Goal: Task Accomplishment & Management: Manage account settings

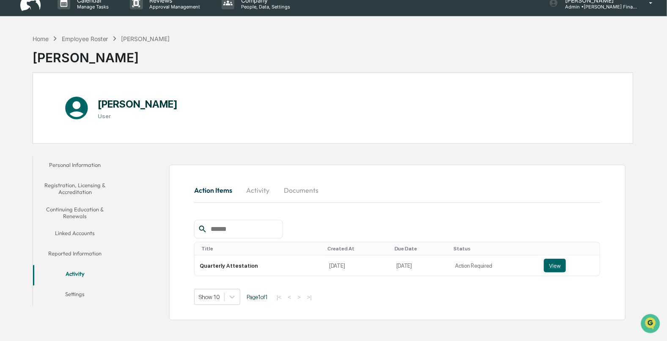
scroll to position [40, 0]
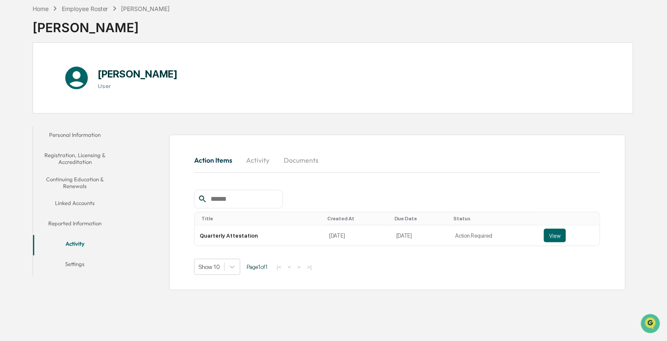
click at [75, 264] on button "Settings" at bounding box center [75, 265] width 84 height 20
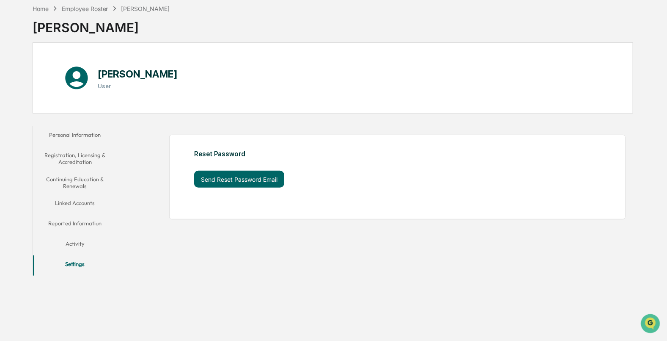
click at [65, 136] on button "Personal Information" at bounding box center [75, 136] width 84 height 20
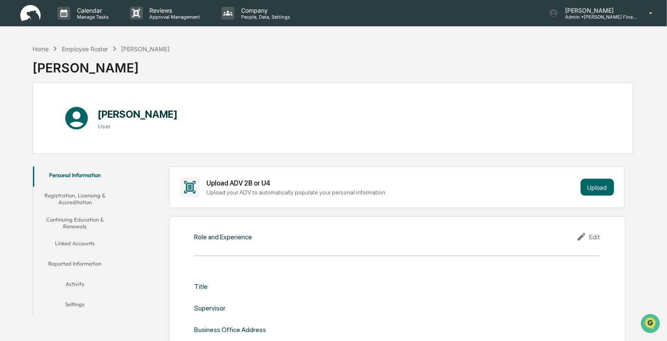
click at [110, 107] on div "[PERSON_NAME] User" at bounding box center [138, 118] width 80 height 34
click at [85, 49] on div "Employee Roster" at bounding box center [85, 48] width 47 height 7
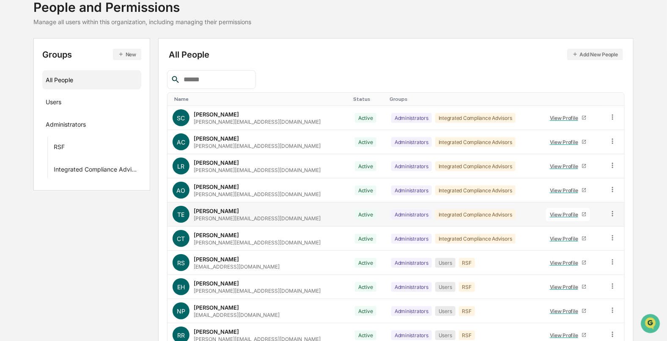
scroll to position [99, 0]
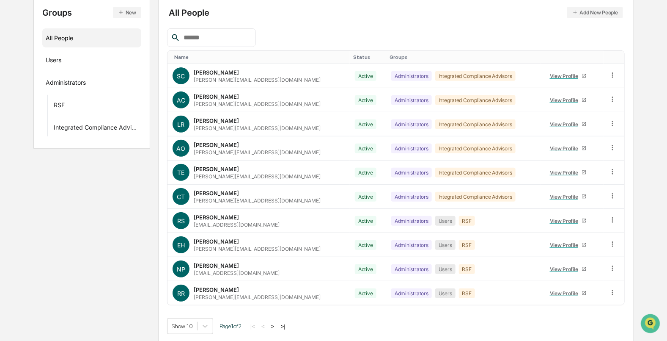
click at [276, 322] on button ">" at bounding box center [273, 325] width 8 height 7
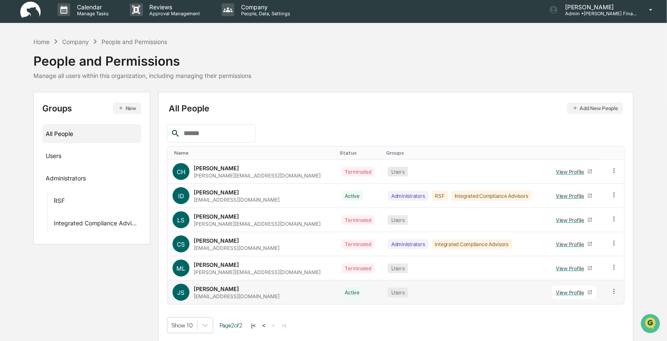
click at [201, 300] on td "JS [PERSON_NAME] [EMAIL_ADDRESS][DOMAIN_NAME]" at bounding box center [252, 292] width 169 height 24
click at [563, 290] on div "View Profile" at bounding box center [572, 292] width 32 height 6
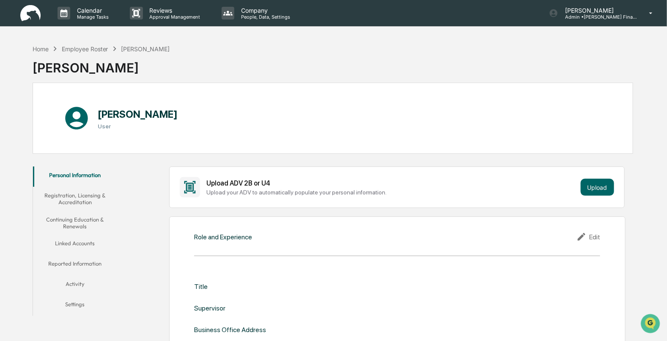
click at [74, 303] on button "Settings" at bounding box center [75, 305] width 84 height 20
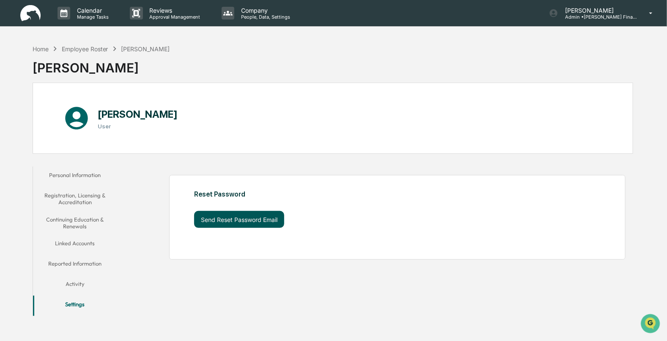
click at [239, 222] on button "Send Reset Password Email" at bounding box center [239, 219] width 90 height 17
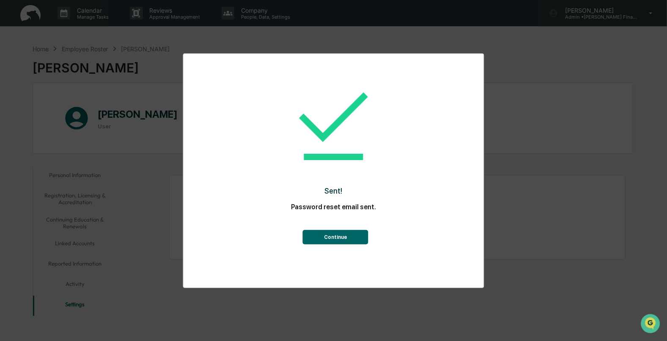
click at [322, 236] on button "Continue" at bounding box center [336, 237] width 66 height 14
